Goal: Task Accomplishment & Management: Complete application form

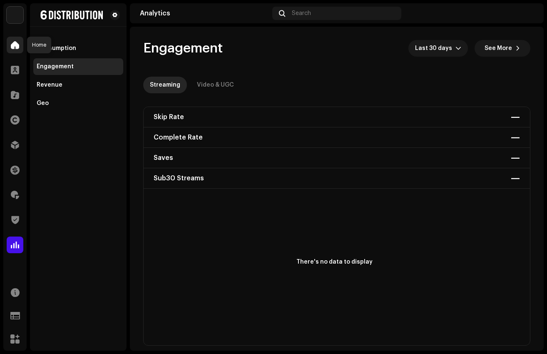
click at [18, 43] on span at bounding box center [15, 45] width 8 height 7
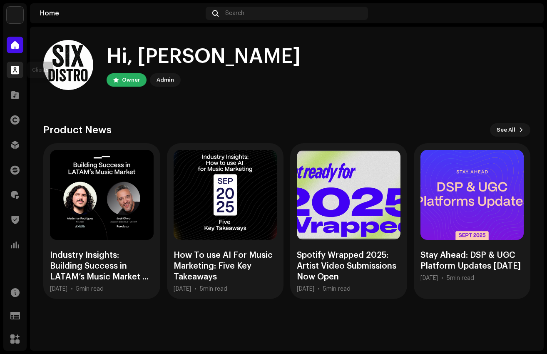
click at [14, 70] on span at bounding box center [15, 70] width 8 height 7
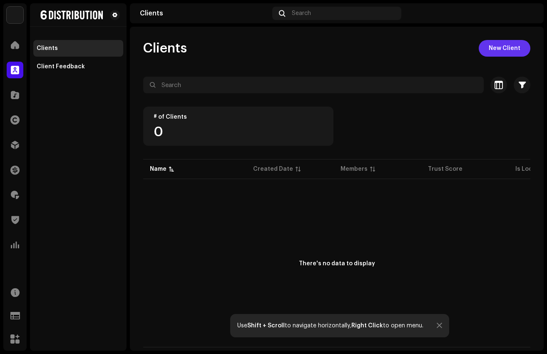
click at [504, 45] on span "New Client" at bounding box center [505, 48] width 32 height 17
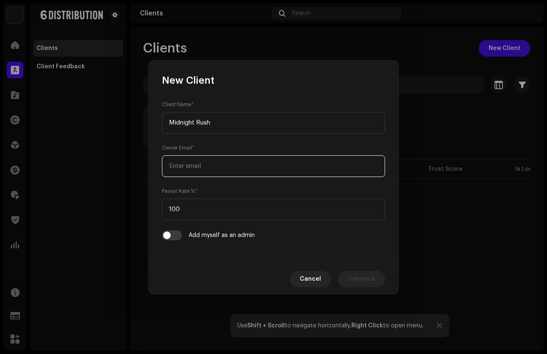
type input "Midnight Rush"
click at [200, 163] on input "email" at bounding box center [273, 166] width 223 height 22
type input "[EMAIL_ADDRESS][DOMAIN_NAME]"
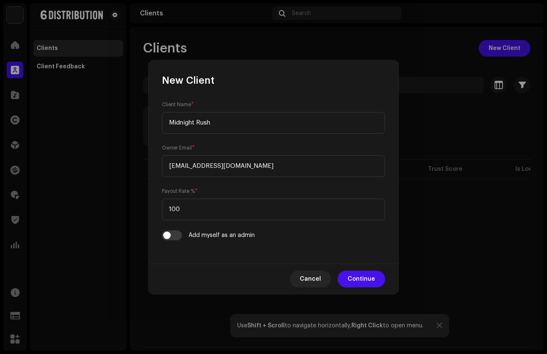
click at [205, 260] on div "Client Name * Midnight Rush Owner Email * [EMAIL_ADDRESS][DOMAIN_NAME] Payout R…" at bounding box center [274, 175] width 250 height 177
click at [210, 238] on div "Add myself as an admin" at bounding box center [273, 235] width 223 height 10
click at [174, 237] on input "checkbox" at bounding box center [172, 235] width 20 height 10
checkbox input "true"
click at [366, 275] on span "Continue" at bounding box center [361, 279] width 27 height 17
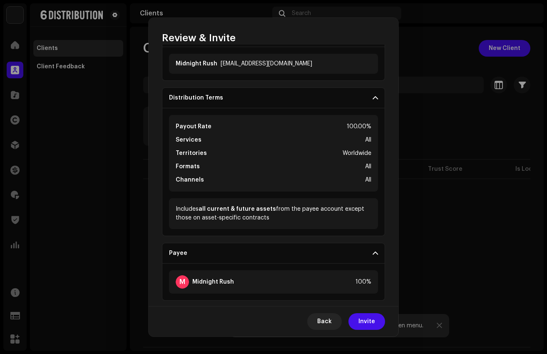
scroll to position [65, 0]
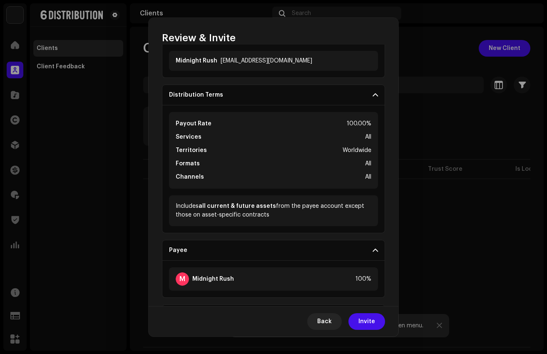
click at [317, 126] on div "Payout Rate 100.00%" at bounding box center [274, 124] width 196 height 10
click at [318, 101] on p-accordion-header "Distribution Terms" at bounding box center [273, 95] width 223 height 21
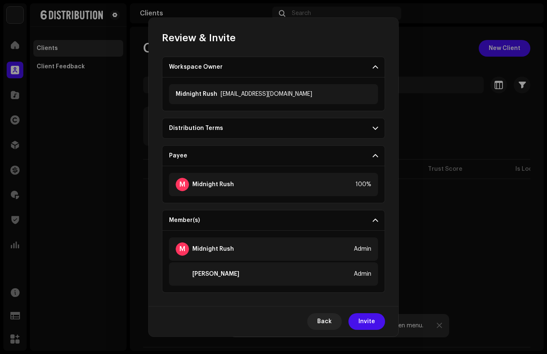
click at [310, 129] on p-accordion-header "Distribution Terms" at bounding box center [273, 128] width 223 height 21
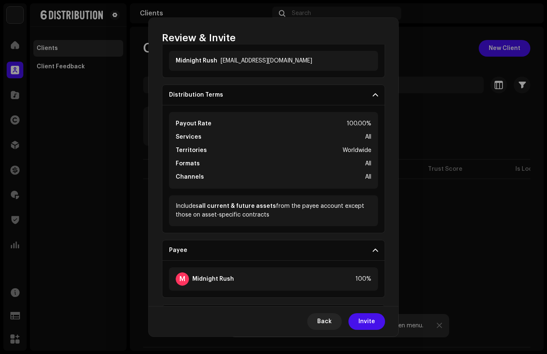
scroll to position [76, 0]
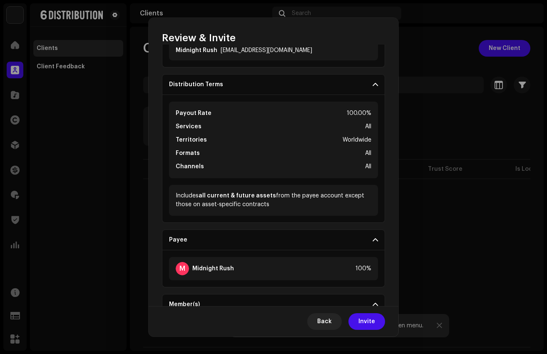
click at [327, 330] on div "Back Invite" at bounding box center [274, 321] width 250 height 30
click at [325, 324] on span "Back" at bounding box center [324, 321] width 15 height 17
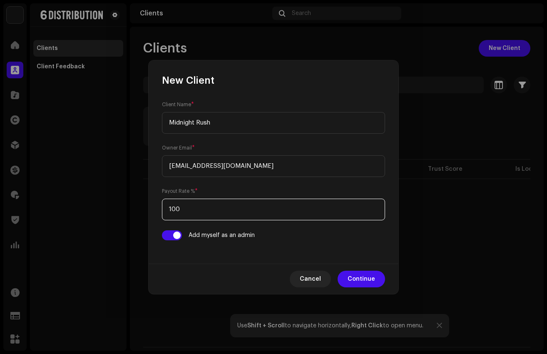
click at [185, 211] on input "100" at bounding box center [273, 210] width 223 height 22
type input "80"
click at [192, 182] on form "Client Name * Midnight Rush Owner Email * [EMAIL_ADDRESS][DOMAIN_NAME] Payout R…" at bounding box center [273, 170] width 223 height 140
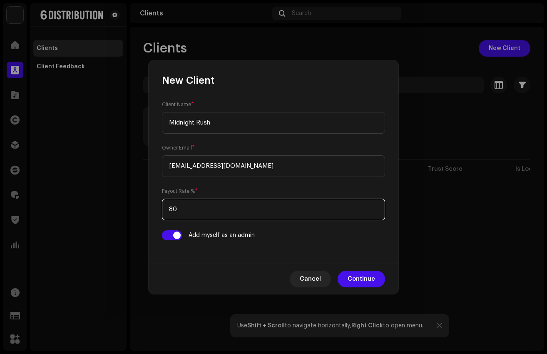
click at [191, 207] on input "80" at bounding box center [273, 210] width 223 height 22
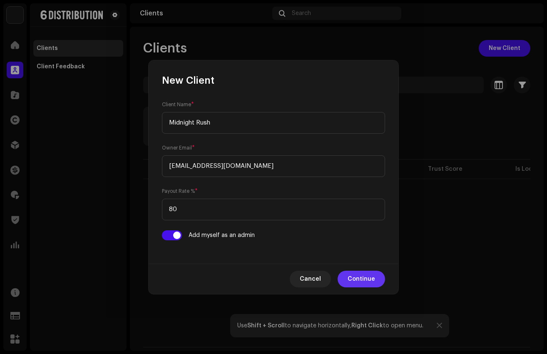
click at [345, 274] on button "Continue" at bounding box center [361, 279] width 47 height 17
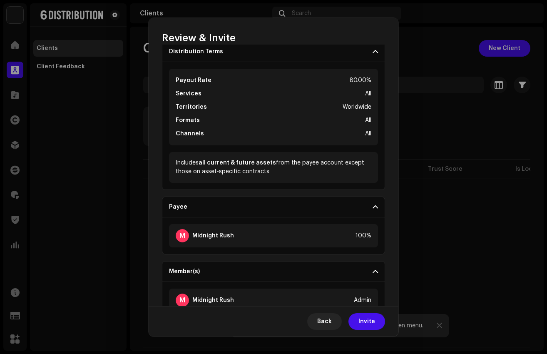
scroll to position [160, 0]
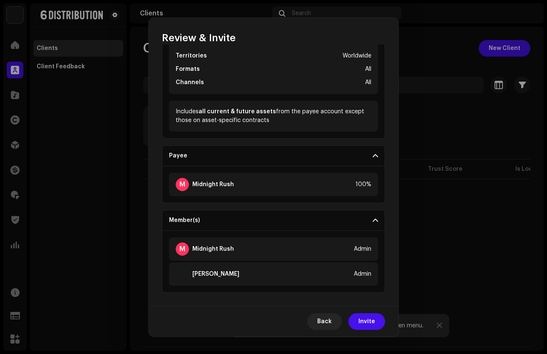
click at [373, 155] on span at bounding box center [375, 155] width 5 height 7
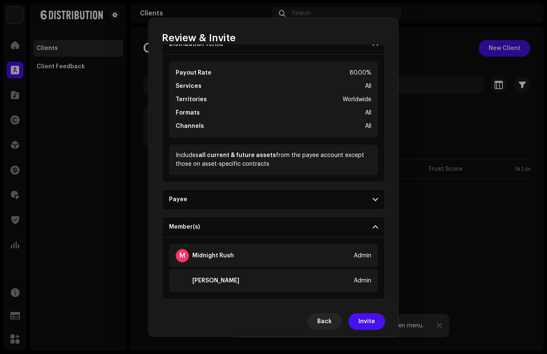
scroll to position [123, 0]
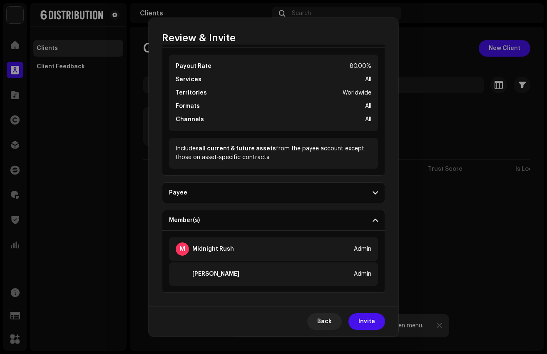
click at [341, 194] on p-accordion-header "Payee" at bounding box center [273, 192] width 223 height 21
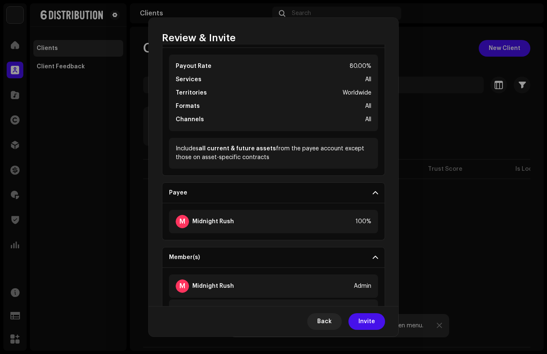
scroll to position [160, 0]
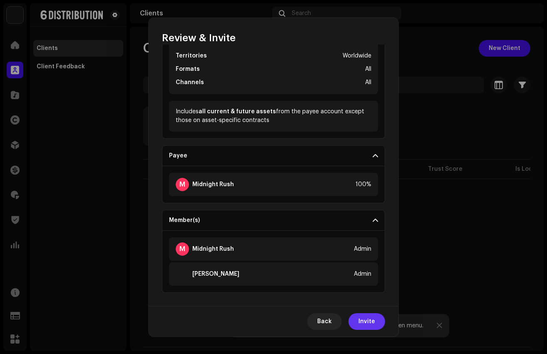
click at [374, 322] on span "Invite" at bounding box center [367, 321] width 17 height 17
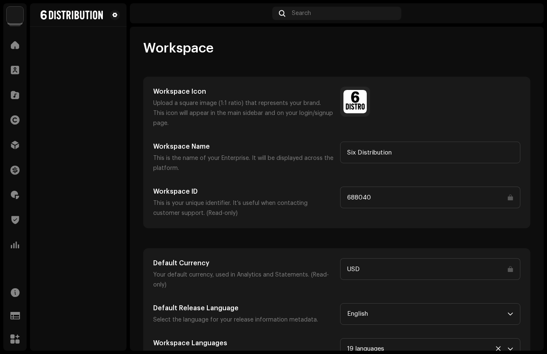
click at [528, 14] on img at bounding box center [527, 13] width 13 height 13
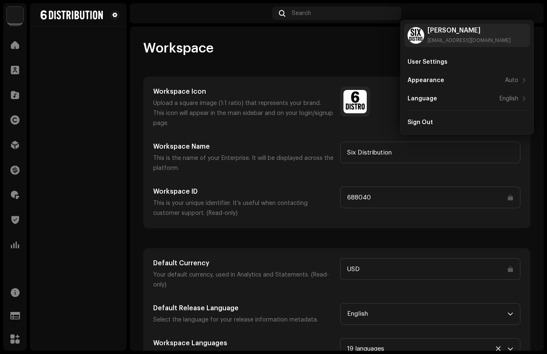
click at [416, 132] on div "Michele Scatamacchia management@allbut6records.com User Settings Appearance Aut…" at bounding box center [467, 77] width 133 height 115
click at [415, 121] on div "Sign Out" at bounding box center [420, 122] width 25 height 7
